Goal: Navigation & Orientation: Find specific page/section

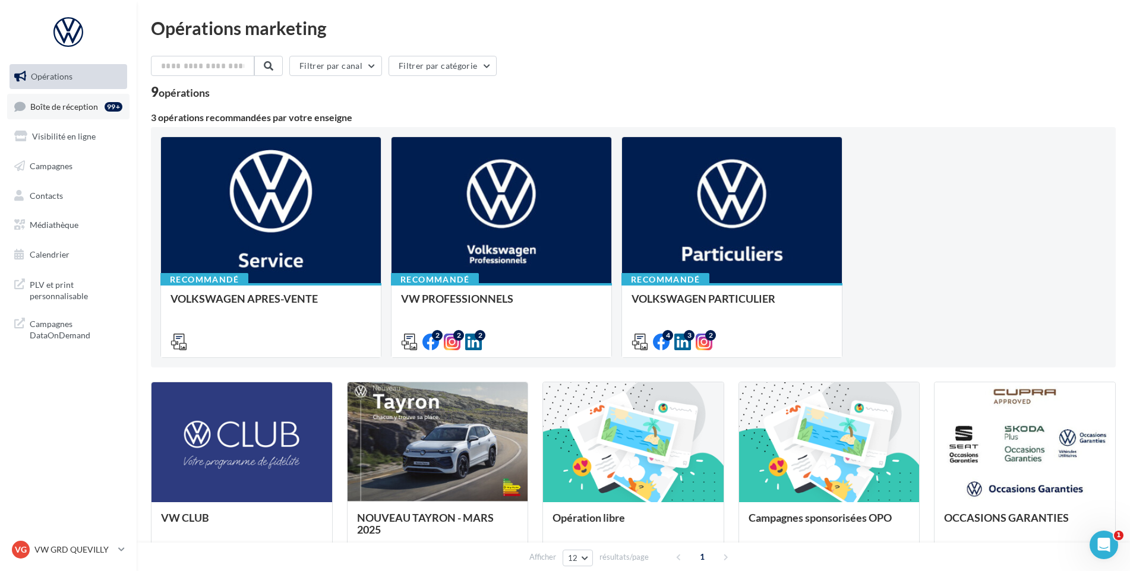
click at [86, 112] on link "Boîte de réception 99+" at bounding box center [68, 107] width 122 height 26
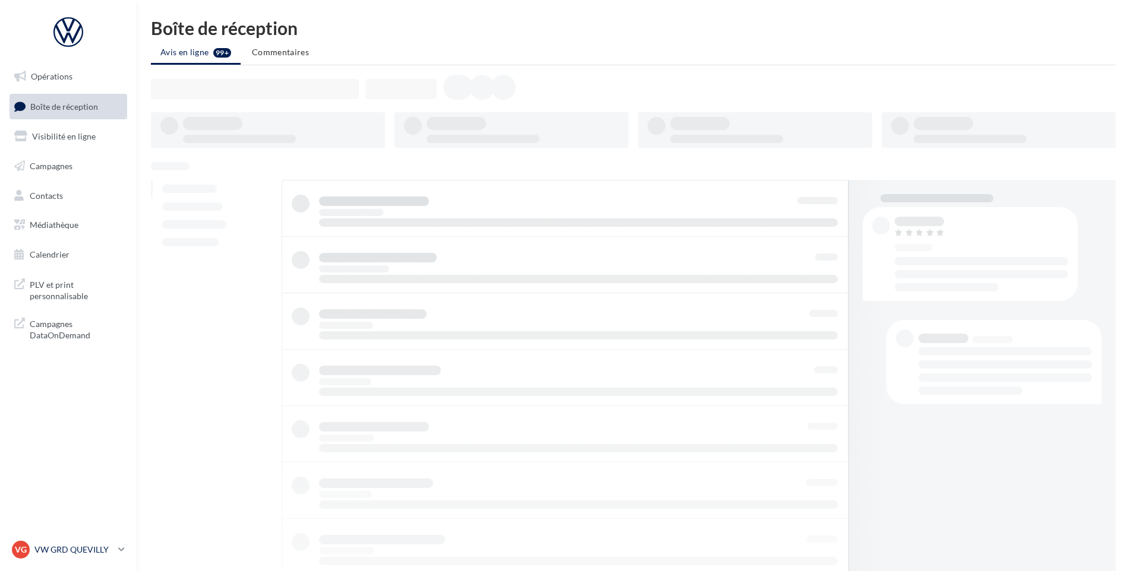
click at [90, 540] on link "VG VW GRD QUEVILLY vw-leg-vau" at bounding box center [69, 550] width 118 height 23
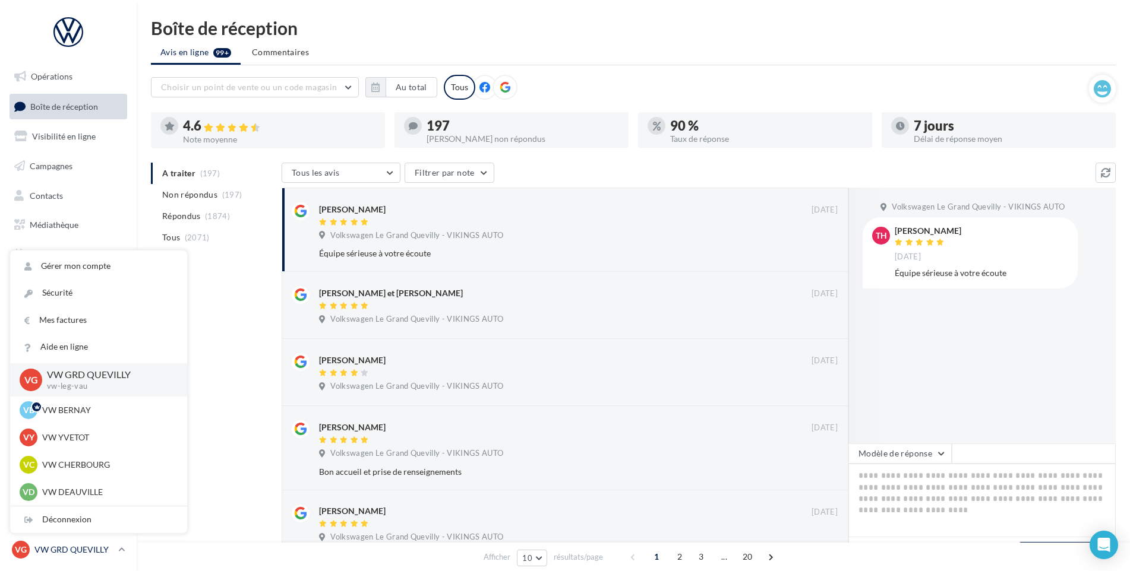
click at [84, 550] on p "VW GRD QUEVILLY" at bounding box center [73, 550] width 79 height 12
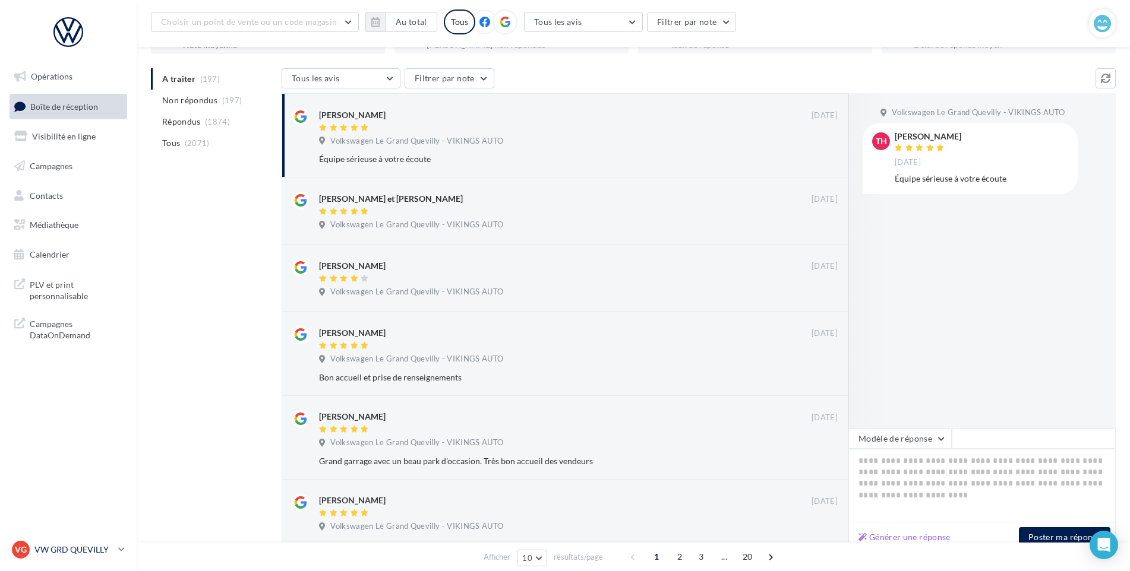
scroll to position [119, 0]
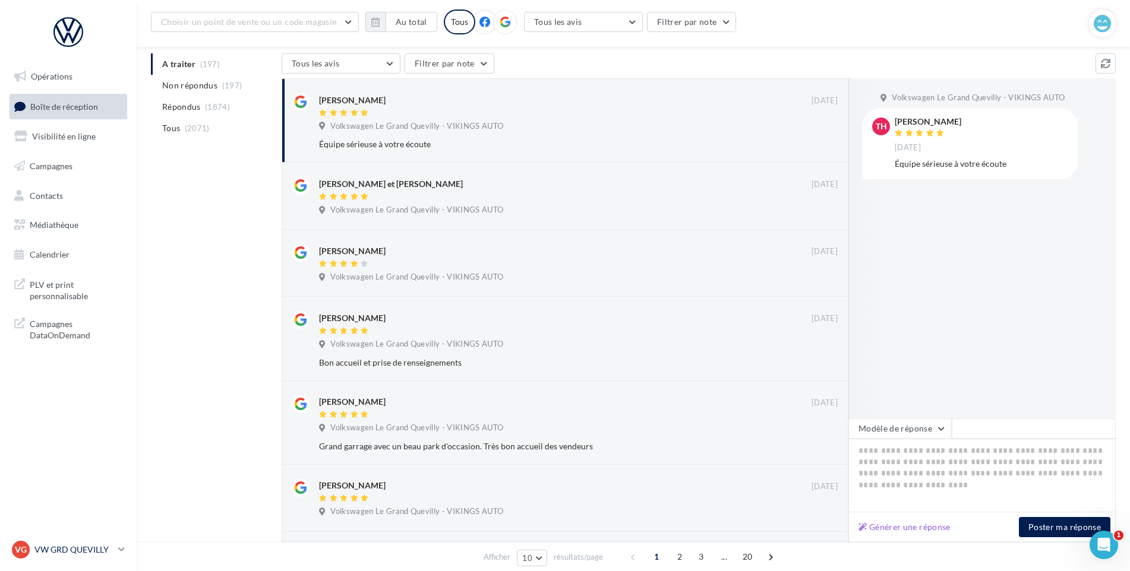
click at [72, 557] on div "VG VW GRD QUEVILLY vw-leg-vau" at bounding box center [63, 550] width 102 height 18
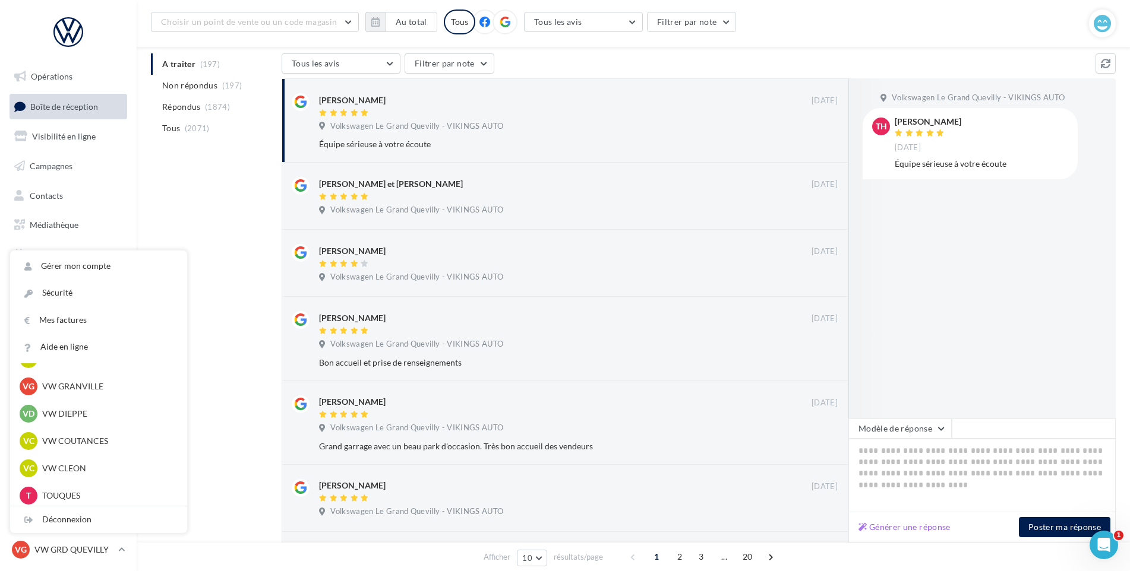
scroll to position [383, 0]
click at [94, 385] on p "VW CLEON" at bounding box center [107, 383] width 131 height 12
